Goal: Task Accomplishment & Management: Use online tool/utility

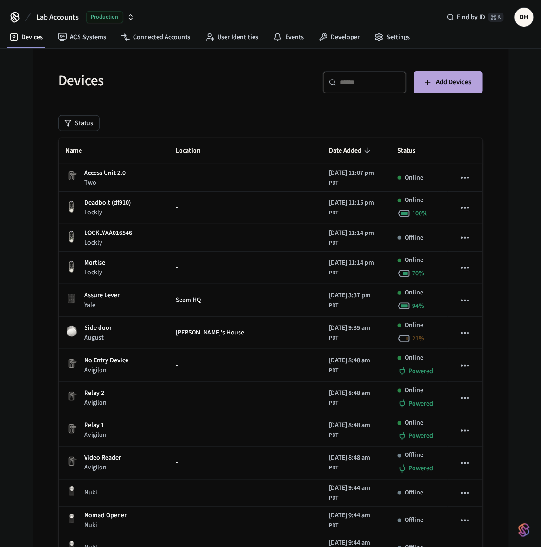
click at [443, 74] on button "Add Devices" at bounding box center [448, 82] width 69 height 22
click at [341, 37] on link "Developer" at bounding box center [339, 37] width 56 height 17
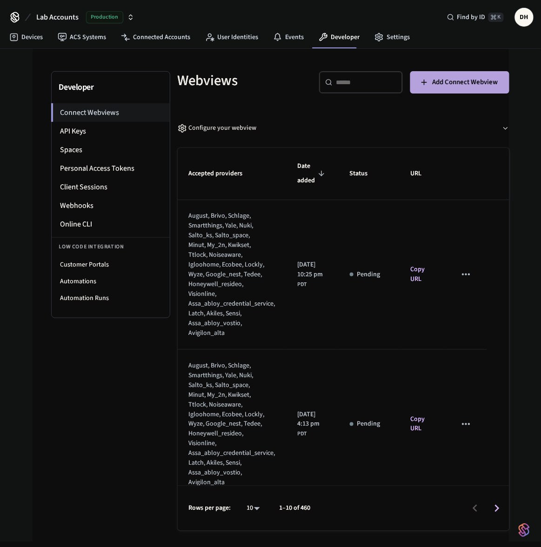
click at [443, 87] on span "Add Connect Webview" at bounding box center [466, 82] width 66 height 12
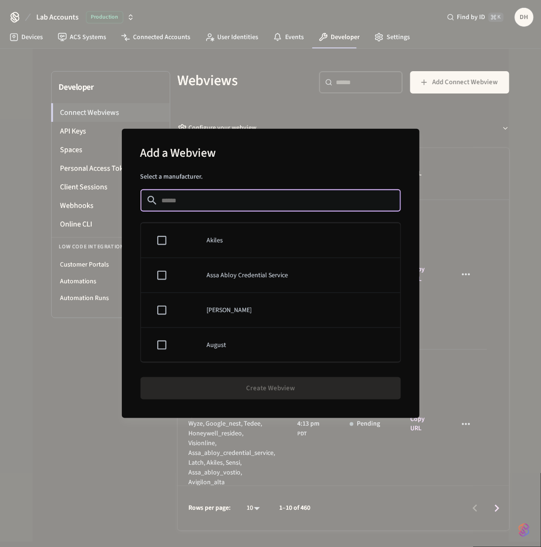
type input "*"
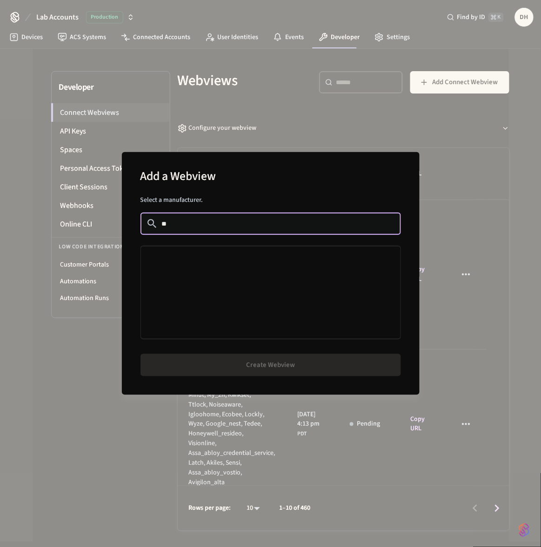
type input "*"
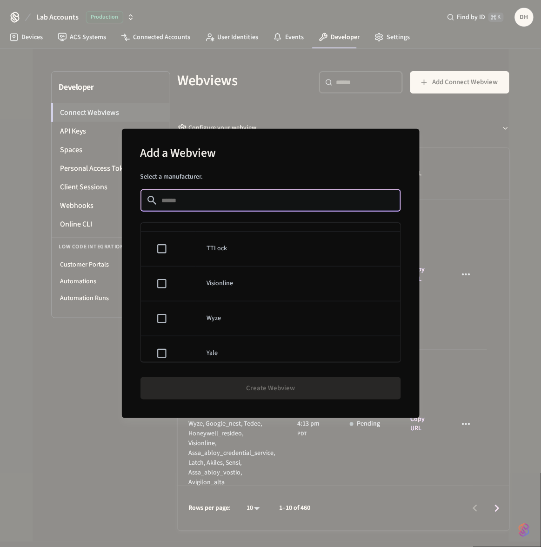
scroll to position [804, 0]
click at [93, 377] on div "Add a Webview Select a manufacturer. ​ ​ Akiles Assa Abloy Credential Service A…" at bounding box center [270, 273] width 541 height 547
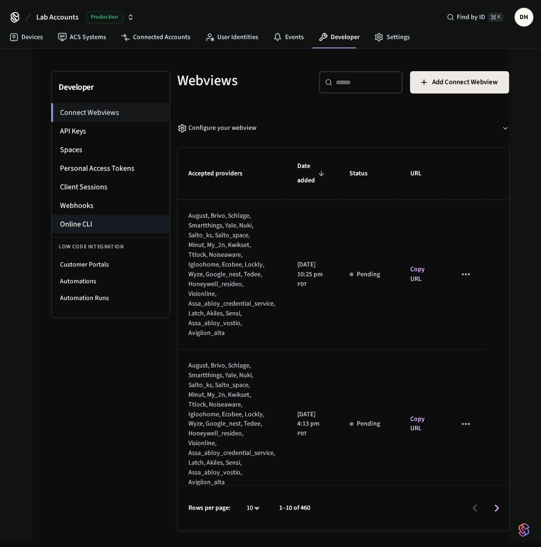
click at [87, 226] on li "Online CLI" at bounding box center [111, 224] width 118 height 19
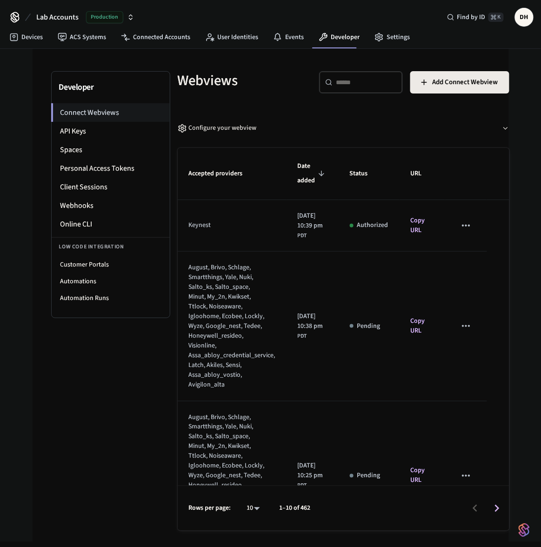
click at [198, 230] on div "keynest" at bounding box center [228, 226] width 78 height 10
click at [147, 35] on link "Connected Accounts" at bounding box center [156, 37] width 84 height 17
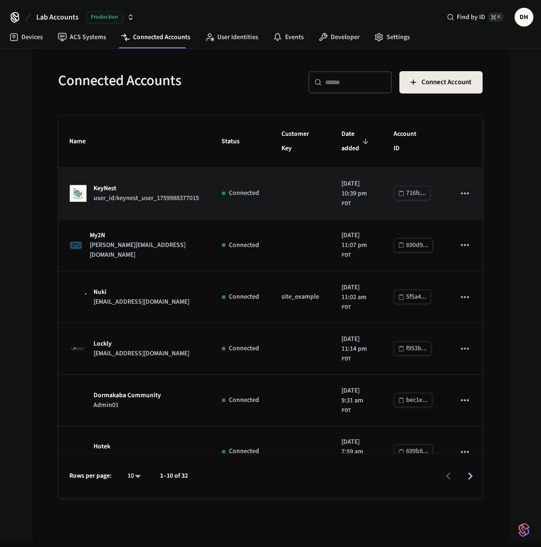
click at [107, 194] on p "KeyNest" at bounding box center [147, 189] width 106 height 10
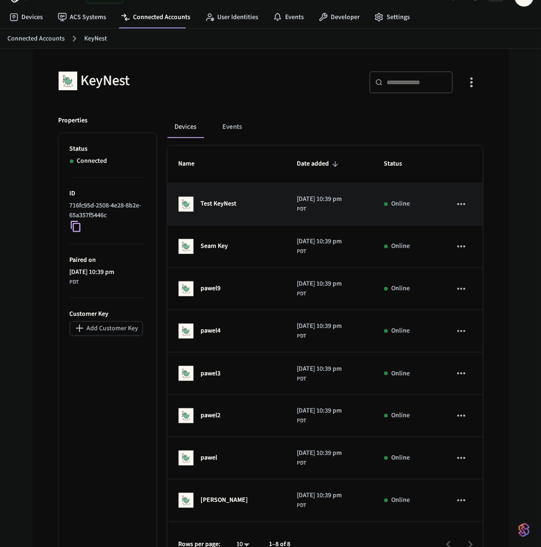
scroll to position [40, 0]
